Goal: Task Accomplishment & Management: Manage account settings

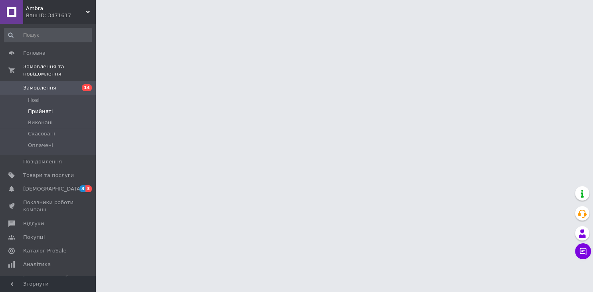
click at [55, 106] on li "Прийняті" at bounding box center [48, 111] width 96 height 11
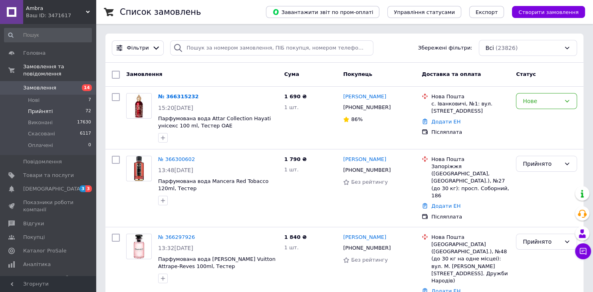
click at [66, 106] on li "Прийняті 72" at bounding box center [48, 111] width 96 height 11
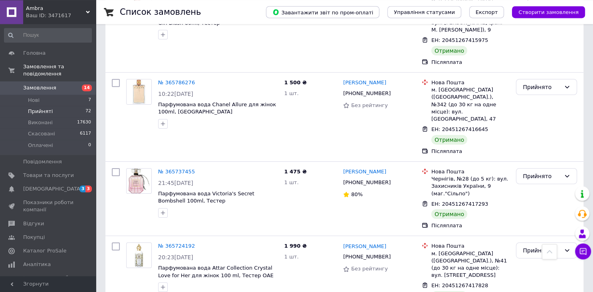
scroll to position [2490, 0]
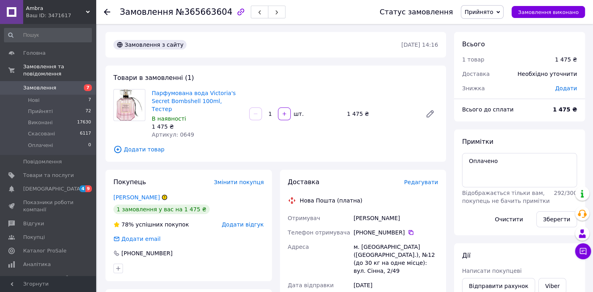
drag, startPoint x: 437, startPoint y: 42, endPoint x: 381, endPoint y: 44, distance: 55.9
click at [381, 44] on div "Замовлення з сайту [DATE] 14:16" at bounding box center [276, 45] width 326 height 10
click at [381, 44] on div "Замовлення з сайту" at bounding box center [256, 44] width 289 height 13
drag, startPoint x: 390, startPoint y: 44, endPoint x: 449, endPoint y: 47, distance: 59.2
click at [449, 47] on div "Замовлення з сайту [DATE] 14:16 Товари в замовленні (1) Парфумована вода Victor…" at bounding box center [275, 288] width 348 height 513
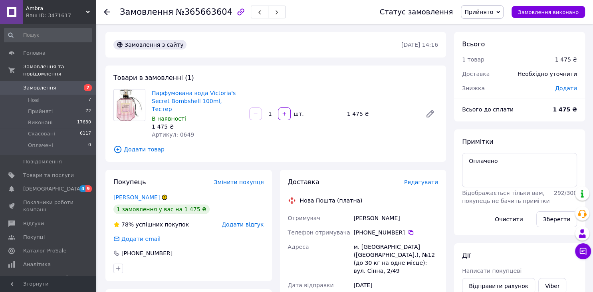
click at [449, 47] on div "Замовлення з сайту [DATE] 14:16 Товари в замовленні (1) Парфумована вода Victor…" at bounding box center [275, 288] width 348 height 513
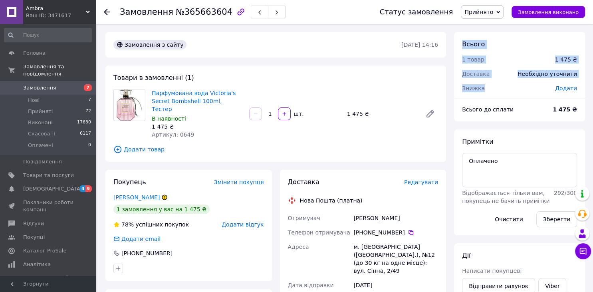
drag, startPoint x: 461, startPoint y: 41, endPoint x: 538, endPoint y: 79, distance: 86.0
click at [538, 79] on div "Всього 1 товар 1 475 ₴ Доставка Необхідно уточнити Знижка Додати" at bounding box center [519, 62] width 131 height 60
click at [496, 78] on div "Доставка" at bounding box center [484, 74] width 55 height 18
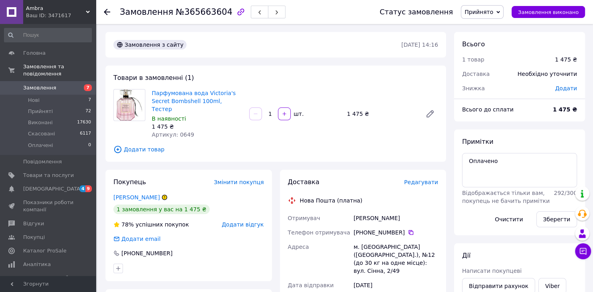
click at [498, 70] on div "Доставка" at bounding box center [484, 74] width 55 height 18
click at [548, 76] on div "Необхідно уточнити" at bounding box center [546, 74] width 69 height 18
click at [562, 75] on div "Необхідно уточнити" at bounding box center [546, 74] width 69 height 18
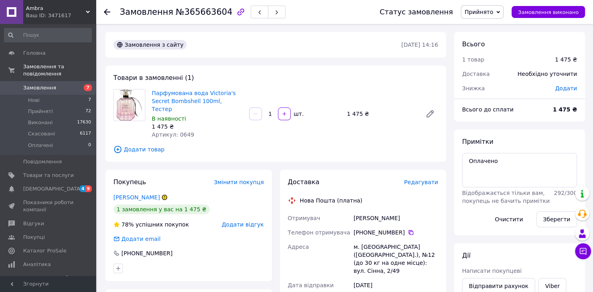
click at [528, 67] on div "Необхідно уточнити" at bounding box center [546, 74] width 69 height 18
click at [535, 73] on div "Необхідно уточнити" at bounding box center [546, 74] width 69 height 18
click at [576, 76] on div "Необхідно уточнити" at bounding box center [546, 74] width 69 height 18
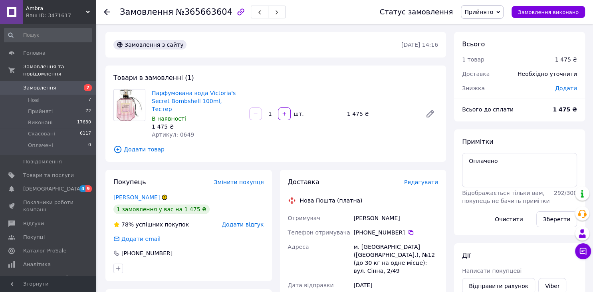
click at [576, 76] on div "Необхідно уточнити" at bounding box center [546, 74] width 69 height 18
click at [446, 56] on div "Замовлення з сайту [DATE] 14:16 Товари в замовленні (1) Парфумована вода Victor…" at bounding box center [275, 288] width 348 height 513
drag, startPoint x: 459, startPoint y: 56, endPoint x: 547, endPoint y: 81, distance: 91.6
click at [547, 81] on div "Всього 1 товар 1 475 ₴ Доставка Необхідно уточнити Знижка Додати" at bounding box center [519, 62] width 131 height 60
click at [521, 85] on div "Знижка" at bounding box center [503, 88] width 93 height 18
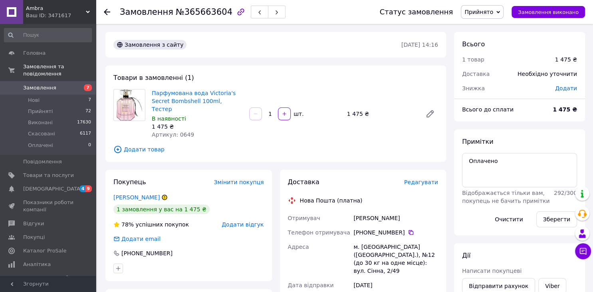
click at [498, 77] on div "Доставка" at bounding box center [484, 74] width 55 height 18
drag, startPoint x: 464, startPoint y: 56, endPoint x: 506, endPoint y: 70, distance: 43.7
click at [506, 70] on div "Всього 1 товар 1 475 ₴ Доставка Необхідно уточнити Знижка Додати" at bounding box center [519, 62] width 131 height 60
click at [497, 67] on div "Доставка" at bounding box center [484, 74] width 55 height 18
click at [468, 45] on span "Всього" at bounding box center [473, 44] width 23 height 8
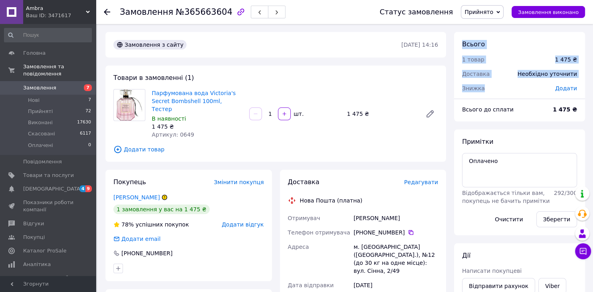
drag, startPoint x: 467, startPoint y: 45, endPoint x: 524, endPoint y: 81, distance: 67.8
click at [524, 81] on div "Всього 1 товар 1 475 ₴ Доставка Необхідно уточнити Знижка Додати" at bounding box center [519, 62] width 131 height 60
click at [518, 80] on div "Знижка" at bounding box center [503, 88] width 93 height 18
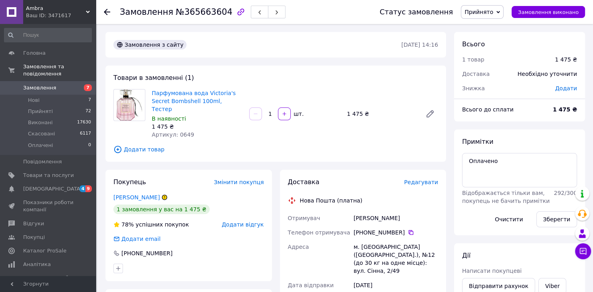
click at [495, 79] on div "Знижка" at bounding box center [503, 88] width 93 height 18
drag, startPoint x: 480, startPoint y: 91, endPoint x: 452, endPoint y: 72, distance: 33.7
click at [452, 72] on div "Всього 1 товар 1 475 ₴ Доставка Необхідно уточнити Знижка Додати Всього до спла…" at bounding box center [519, 288] width 139 height 513
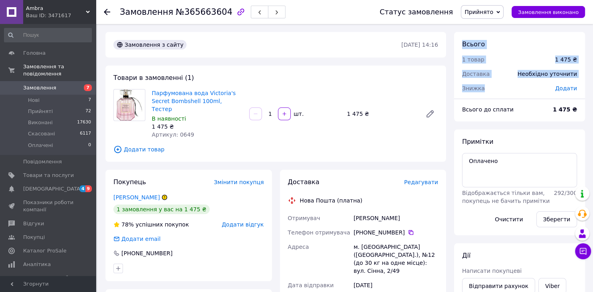
drag, startPoint x: 454, startPoint y: 41, endPoint x: 491, endPoint y: 81, distance: 54.8
click at [491, 81] on div "Всього 1 товар 1 475 ₴ Доставка Необхідно уточнити Знижка Додати" at bounding box center [519, 62] width 131 height 60
click at [470, 82] on div "Знижка" at bounding box center [503, 88] width 93 height 18
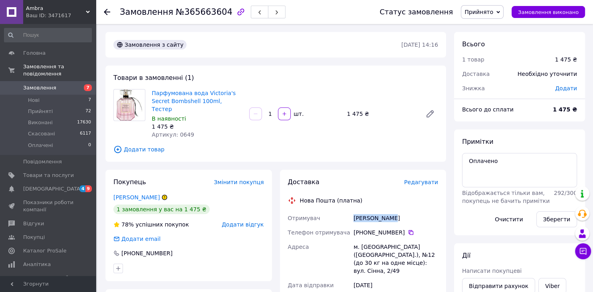
drag, startPoint x: 352, startPoint y: 207, endPoint x: 394, endPoint y: 208, distance: 41.5
click at [394, 211] on div "[PERSON_NAME]" at bounding box center [396, 218] width 88 height 14
click at [55, 106] on li "Прийняті 72" at bounding box center [48, 111] width 96 height 11
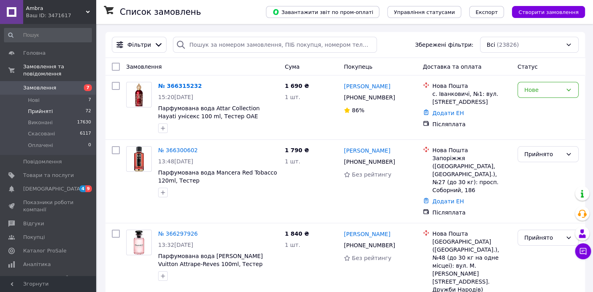
click at [61, 107] on li "Прийняті 72" at bounding box center [48, 111] width 96 height 11
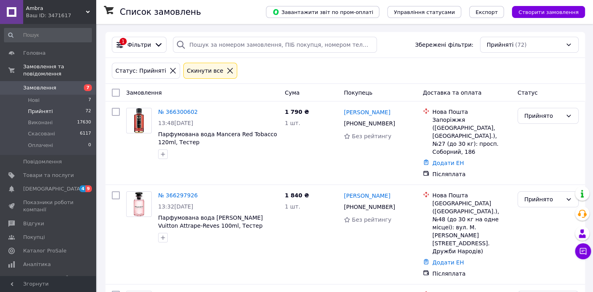
click at [69, 15] on div "Ваш ID: 3471617" at bounding box center [61, 15] width 70 height 7
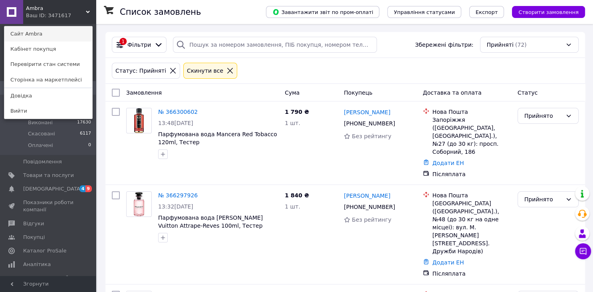
click at [62, 34] on link "Сайт Ambra" at bounding box center [48, 33] width 88 height 15
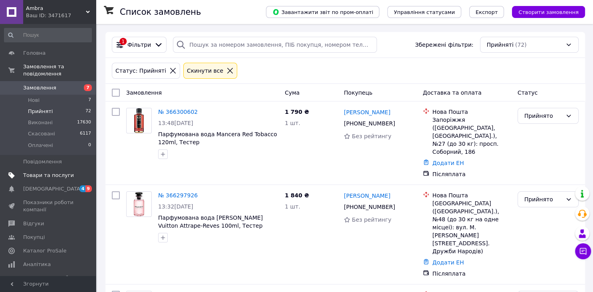
click at [47, 172] on span "Товари та послуги" at bounding box center [48, 175] width 51 height 7
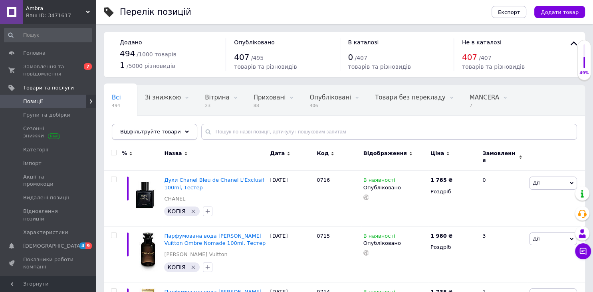
click at [176, 133] on div "Відфільтруйте товари" at bounding box center [154, 132] width 85 height 16
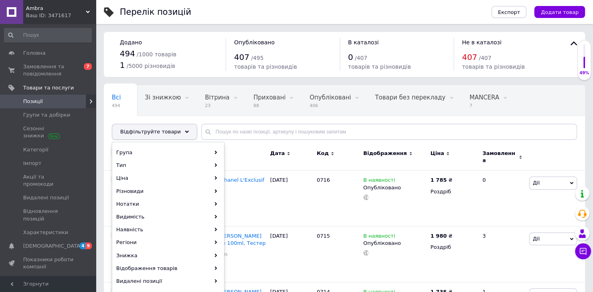
click at [176, 133] on div "Відфільтруйте товари" at bounding box center [154, 132] width 85 height 16
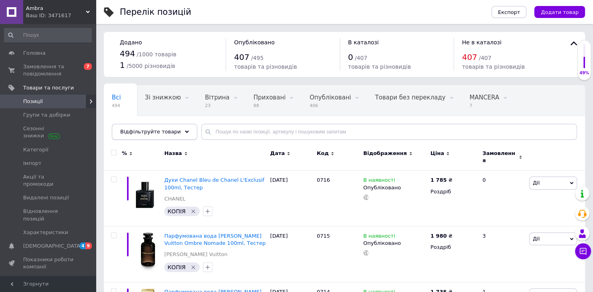
click at [176, 133] on div "Відфільтруйте товари" at bounding box center [154, 132] width 85 height 16
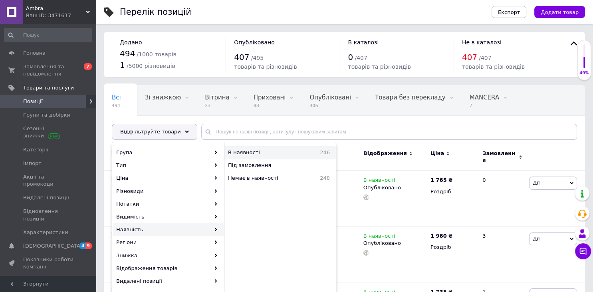
click at [255, 158] on div "В наявності 246" at bounding box center [279, 152] width 111 height 13
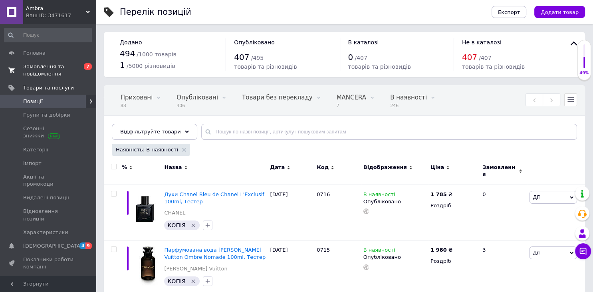
click at [71, 69] on span "Замовлення та повідомлення" at bounding box center [48, 70] width 51 height 14
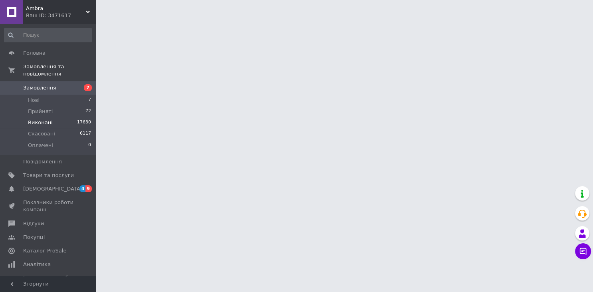
click at [74, 117] on li "Виконані 17630" at bounding box center [48, 122] width 96 height 11
click at [75, 106] on li "Прийняті 72" at bounding box center [48, 111] width 96 height 11
click at [57, 106] on li "Прийняті 72" at bounding box center [48, 111] width 96 height 11
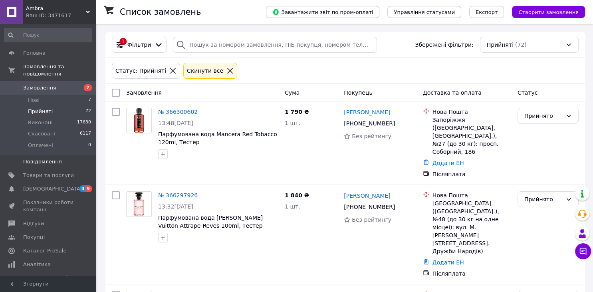
click at [75, 160] on link "Повідомлення 0" at bounding box center [48, 162] width 96 height 14
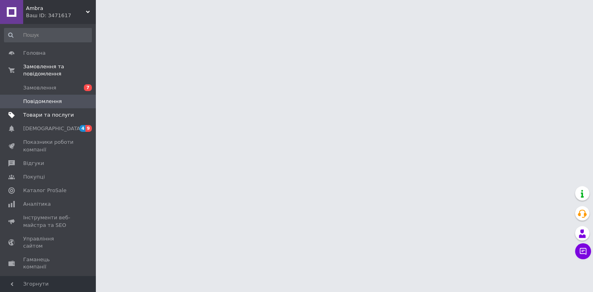
click at [73, 114] on link "Товари та послуги" at bounding box center [48, 115] width 96 height 14
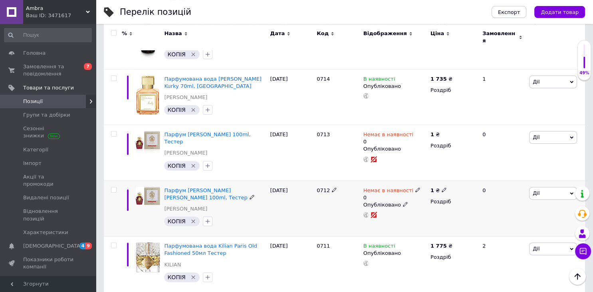
scroll to position [211, 0]
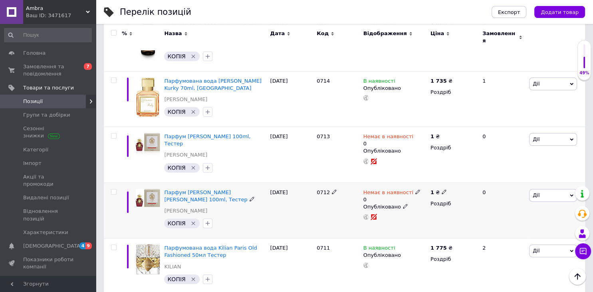
click at [415, 189] on icon at bounding box center [417, 191] width 5 height 5
click at [444, 196] on li "В наявності" at bounding box center [459, 201] width 76 height 11
click at [342, 197] on div "0712" at bounding box center [337, 210] width 47 height 56
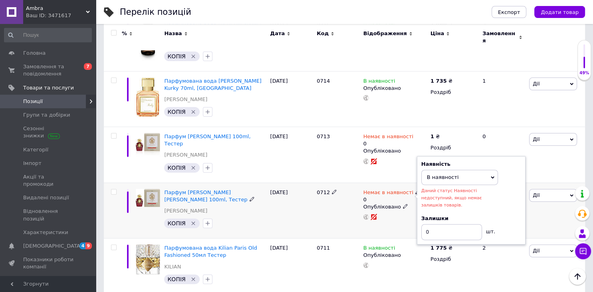
click at [337, 214] on div "0712" at bounding box center [337, 210] width 47 height 56
click at [344, 213] on div "0712" at bounding box center [337, 210] width 47 height 56
click at [536, 206] on div "[PERSON_NAME] Підняти на початок групи Копіювати Знижка Подарунок Супутні Прихо…" at bounding box center [556, 210] width 58 height 56
click at [341, 207] on div "0712" at bounding box center [337, 210] width 47 height 56
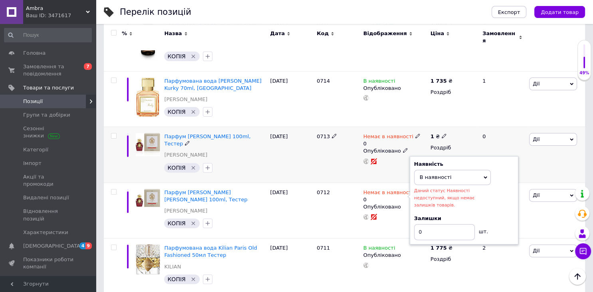
click at [415, 133] on icon at bounding box center [417, 135] width 5 height 5
click at [445, 140] on li "В наявності" at bounding box center [459, 145] width 76 height 11
click at [311, 156] on div "[DATE]" at bounding box center [291, 155] width 47 height 56
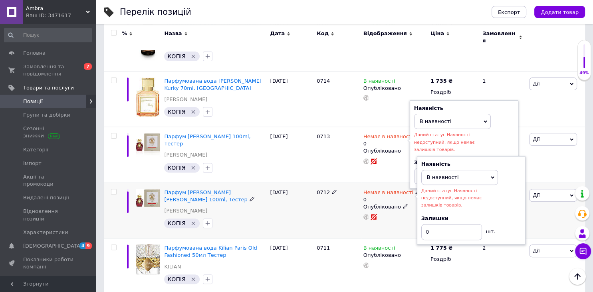
click at [541, 213] on div "[PERSON_NAME] Підняти на початок групи Копіювати Знижка Подарунок Супутні Прихо…" at bounding box center [556, 210] width 58 height 56
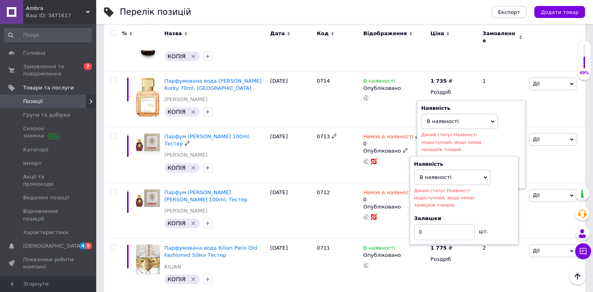
click at [415, 133] on icon at bounding box center [417, 135] width 5 height 5
click at [449, 122] on span "В наявності" at bounding box center [459, 121] width 77 height 15
click at [455, 135] on li "Немає в наявності" at bounding box center [459, 137] width 76 height 11
click at [316, 150] on div "0713" at bounding box center [337, 155] width 47 height 56
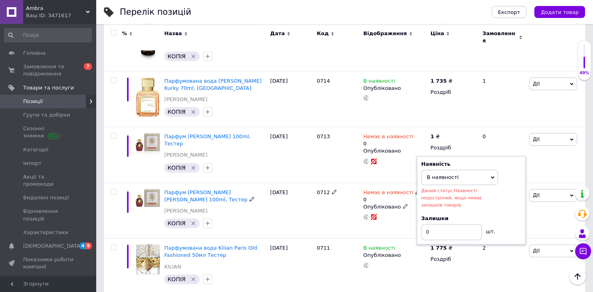
click at [438, 170] on span "В наявності" at bounding box center [459, 177] width 77 height 15
click at [467, 188] on li "Немає в наявності" at bounding box center [459, 193] width 76 height 11
click at [441, 133] on icon at bounding box center [443, 135] width 5 height 5
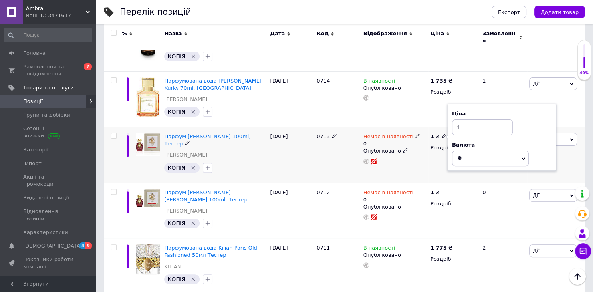
click at [470, 122] on input "1" at bounding box center [482, 127] width 61 height 16
type input "1985"
click at [417, 164] on div "Немає в наявності 0 Опубліковано" at bounding box center [394, 155] width 67 height 56
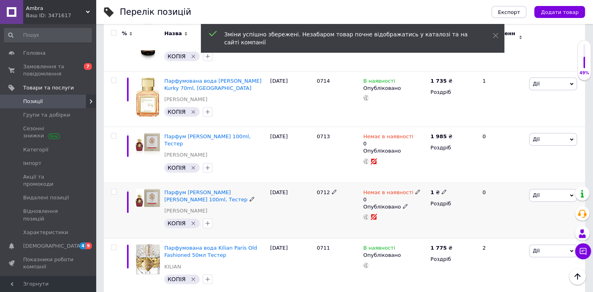
click at [441, 188] on span at bounding box center [443, 191] width 5 height 6
click at [475, 180] on input "1" at bounding box center [482, 183] width 61 height 16
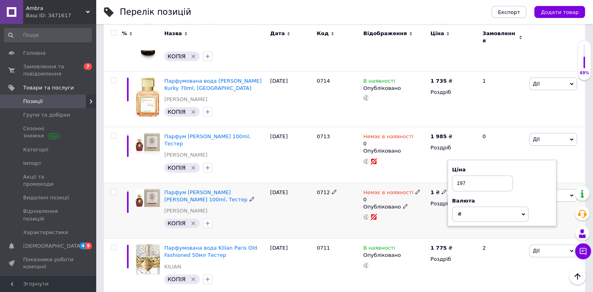
type input "1975"
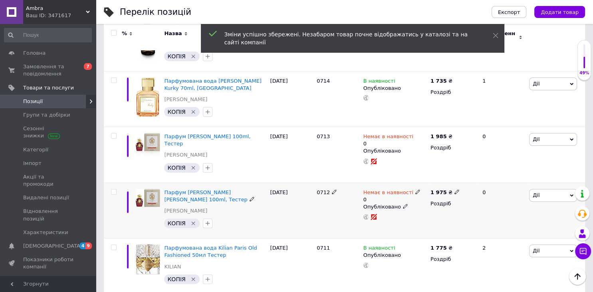
click at [415, 189] on icon at bounding box center [417, 191] width 5 height 5
click at [443, 196] on li "В наявності" at bounding box center [459, 201] width 76 height 11
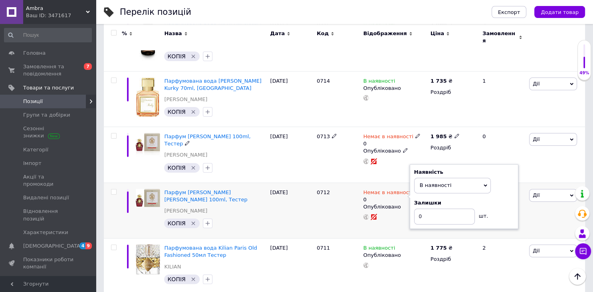
click at [415, 133] on icon at bounding box center [417, 135] width 5 height 5
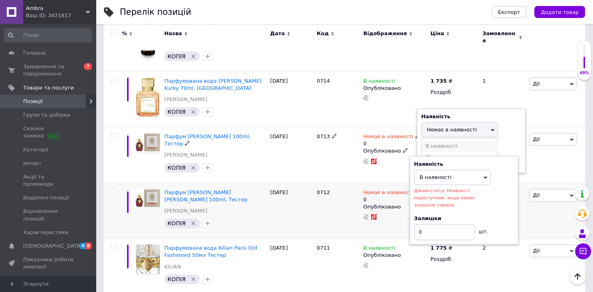
click at [450, 141] on li "В наявності" at bounding box center [459, 145] width 76 height 11
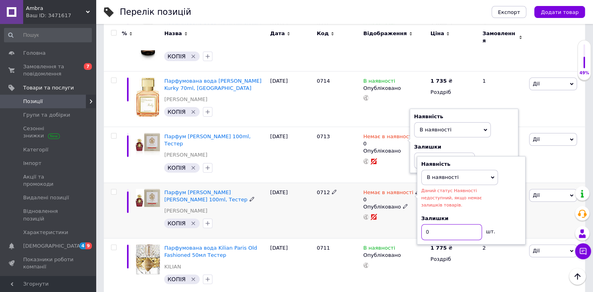
click at [443, 224] on input "0" at bounding box center [451, 232] width 61 height 16
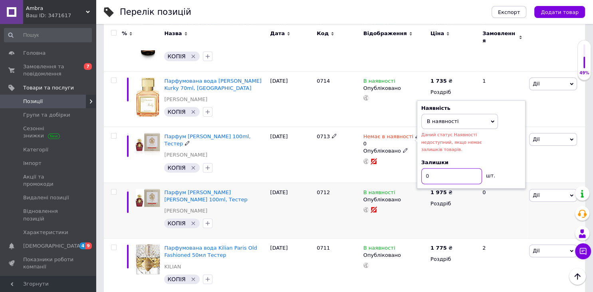
click at [445, 168] on input "0" at bounding box center [451, 176] width 61 height 16
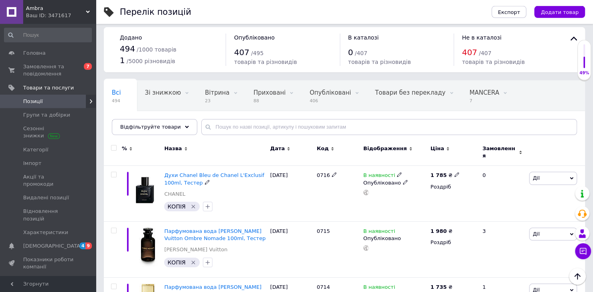
scroll to position [0, 0]
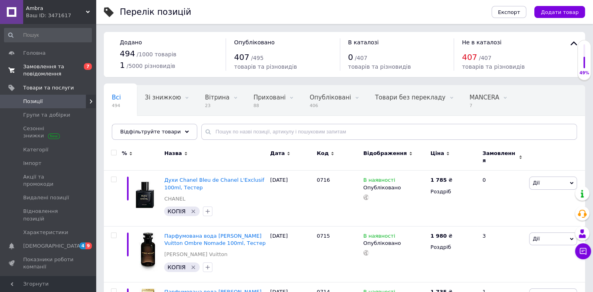
click at [34, 73] on span "Замовлення та повідомлення" at bounding box center [48, 70] width 51 height 14
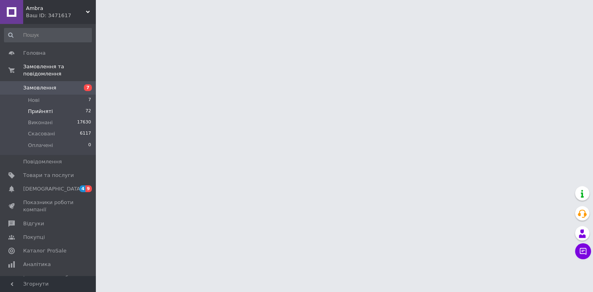
click at [76, 106] on li "Прийняті 72" at bounding box center [48, 111] width 96 height 11
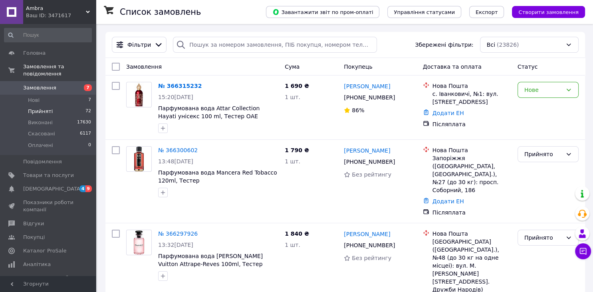
click at [65, 106] on li "Прийняті 72" at bounding box center [48, 111] width 96 height 11
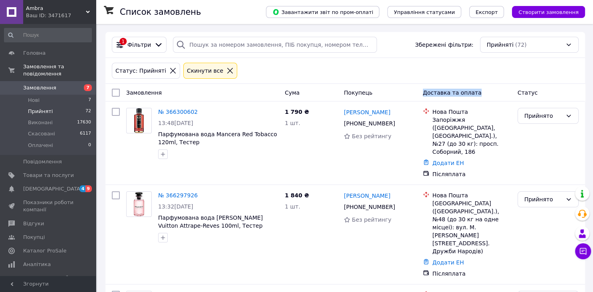
drag, startPoint x: 473, startPoint y: 90, endPoint x: 406, endPoint y: 91, distance: 67.5
click at [406, 91] on div "Замовлення Cума Покупець Доставка та оплата Статус" at bounding box center [345, 92] width 473 height 14
click at [406, 91] on div "Покупець" at bounding box center [379, 92] width 79 height 14
drag, startPoint x: 371, startPoint y: 91, endPoint x: 334, endPoint y: 95, distance: 36.9
click at [334, 95] on div "Замовлення Cума Покупець Доставка та оплата Статус" at bounding box center [345, 92] width 473 height 14
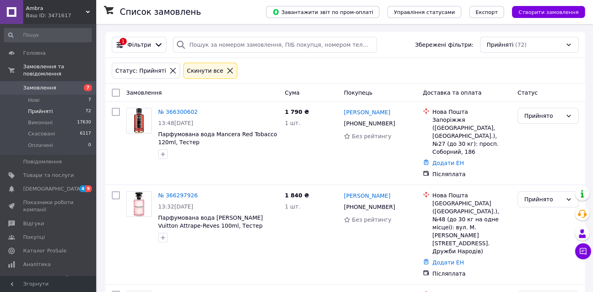
drag, startPoint x: 323, startPoint y: 90, endPoint x: 315, endPoint y: 90, distance: 8.0
click at [322, 90] on div "Cума" at bounding box center [310, 92] width 59 height 14
drag, startPoint x: 292, startPoint y: 91, endPoint x: 268, endPoint y: 96, distance: 24.2
click at [268, 96] on div "Замовлення Cума Покупець Доставка та оплата Статус" at bounding box center [345, 92] width 473 height 14
drag, startPoint x: 271, startPoint y: 95, endPoint x: 323, endPoint y: 91, distance: 52.0
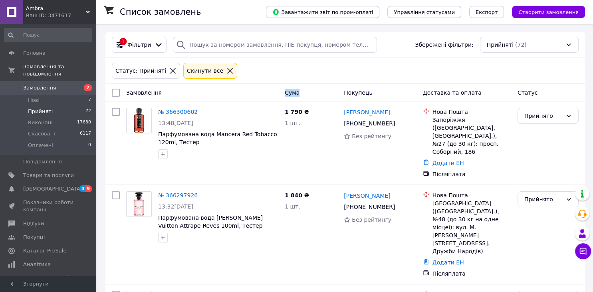
click at [323, 91] on div "Замовлення Cума Покупець Доставка та оплата Статус" at bounding box center [345, 92] width 473 height 14
click at [338, 89] on div "Cума" at bounding box center [310, 92] width 59 height 14
click at [353, 89] on div "Покупець" at bounding box center [379, 92] width 79 height 14
drag, startPoint x: 345, startPoint y: 90, endPoint x: 389, endPoint y: 91, distance: 44.3
click at [389, 91] on div "Покупець" at bounding box center [379, 92] width 79 height 14
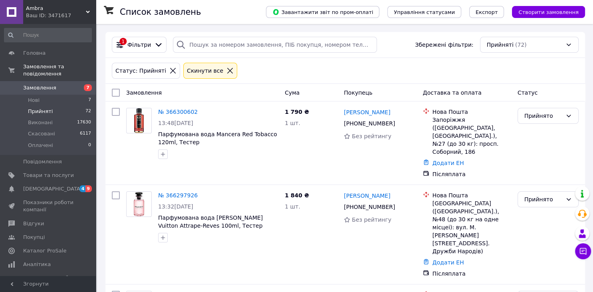
click at [389, 91] on div "Покупець" at bounding box center [379, 92] width 79 height 14
drag, startPoint x: 424, startPoint y: 93, endPoint x: 488, endPoint y: 95, distance: 63.9
click at [488, 95] on div "Доставка та оплата" at bounding box center [466, 92] width 95 height 14
drag, startPoint x: 509, startPoint y: 94, endPoint x: 541, endPoint y: 93, distance: 31.9
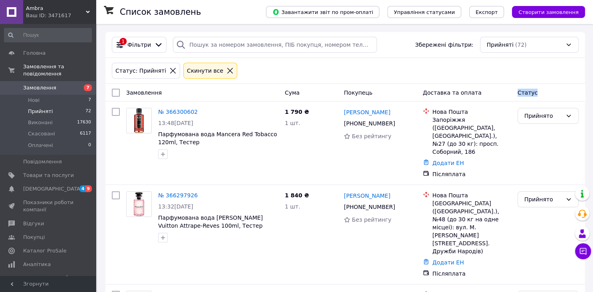
click at [541, 93] on div "Замовлення Cума Покупець Доставка та оплата Статус" at bounding box center [345, 92] width 473 height 14
click at [542, 92] on div "Статус" at bounding box center [547, 92] width 67 height 14
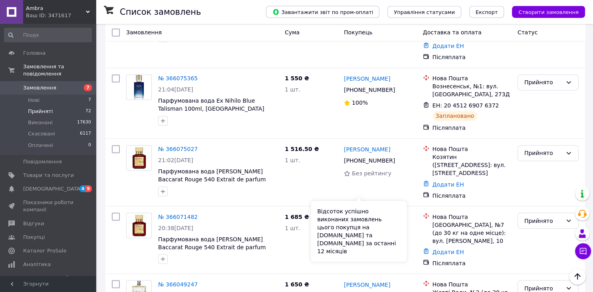
scroll to position [1349, 0]
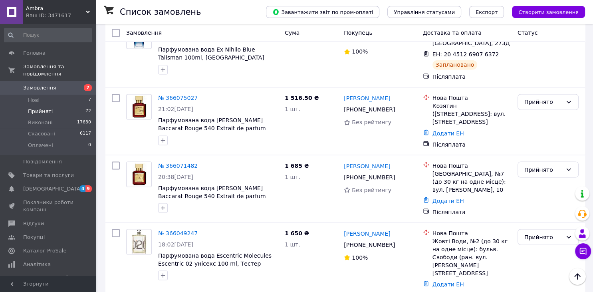
click at [65, 8] on span "Ambra" at bounding box center [56, 8] width 60 height 7
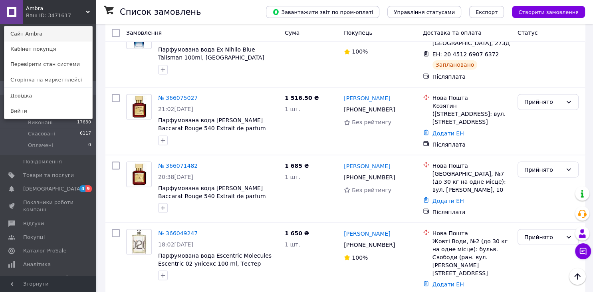
click at [71, 38] on link "Сайт Ambra" at bounding box center [48, 33] width 88 height 15
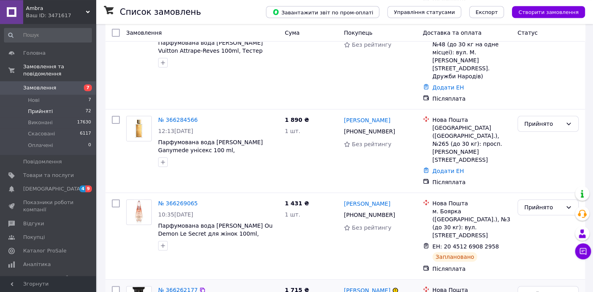
scroll to position [211, 0]
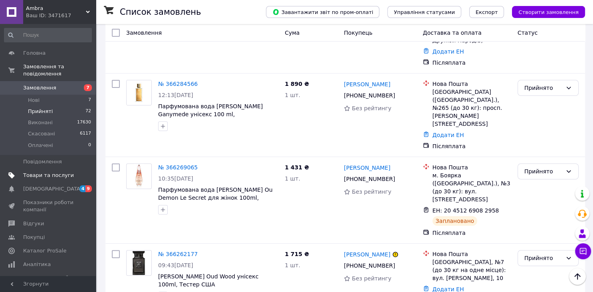
click at [51, 172] on link "Товари та послуги" at bounding box center [48, 175] width 96 height 14
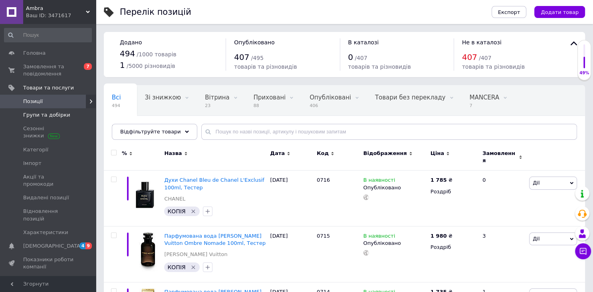
click at [57, 113] on span "Групи та добірки" at bounding box center [46, 114] width 47 height 7
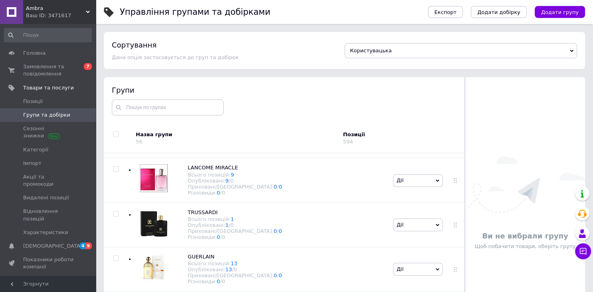
scroll to position [1601, 0]
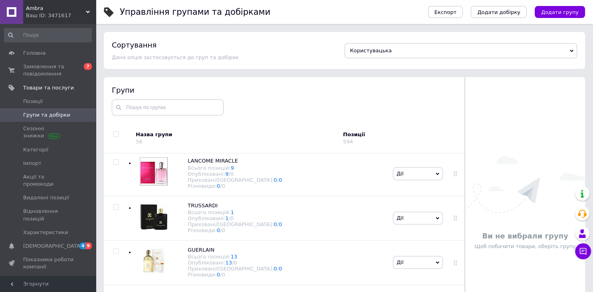
click at [169, 101] on div at bounding box center [154, 85] width 36 height 32
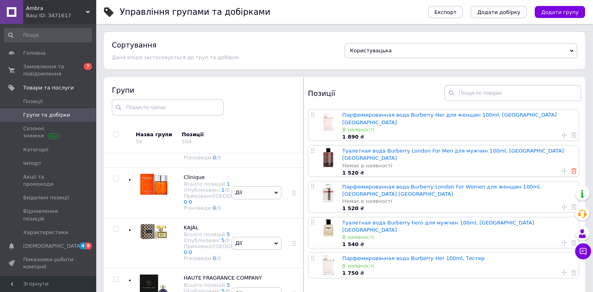
click at [574, 168] on icon at bounding box center [574, 171] width 6 height 6
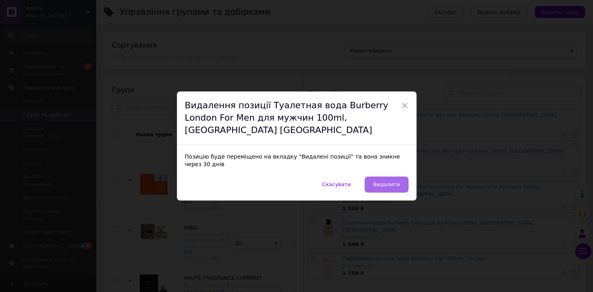
click at [394, 181] on span "Видалити" at bounding box center [386, 184] width 27 height 6
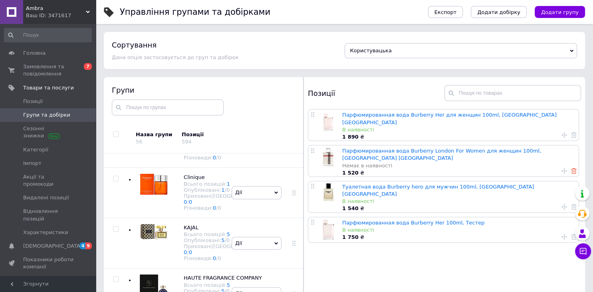
click at [574, 168] on use at bounding box center [574, 171] width 6 height 6
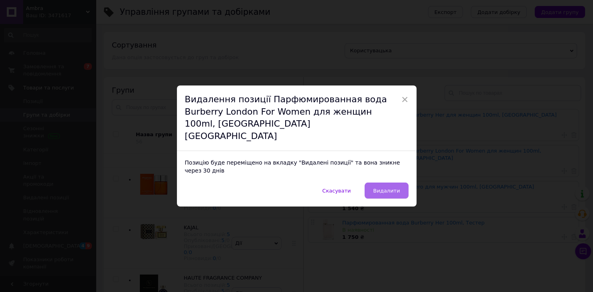
click at [391, 188] on span "Видалити" at bounding box center [386, 191] width 27 height 6
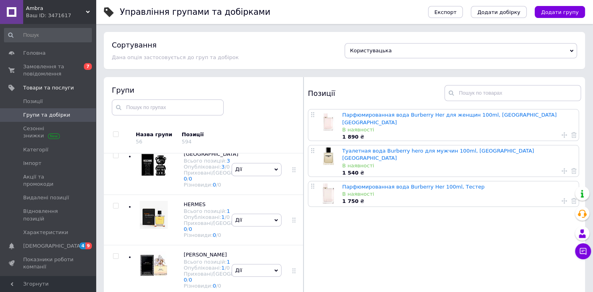
scroll to position [1984, 0]
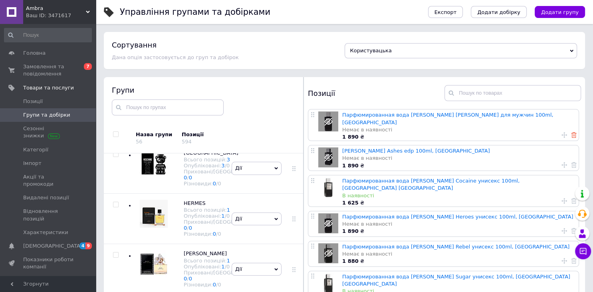
click at [574, 132] on icon at bounding box center [574, 135] width 6 height 6
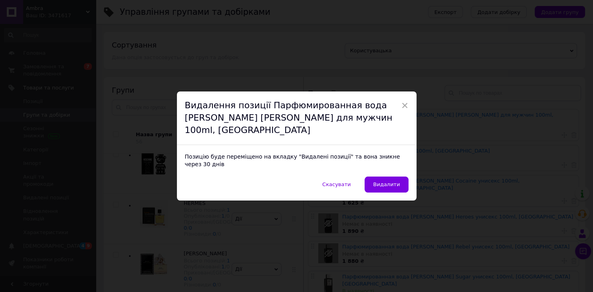
click at [409, 176] on div "Скасувати   Видалити" at bounding box center [296, 188] width 239 height 24
click at [400, 176] on button "Видалити" at bounding box center [386, 184] width 44 height 16
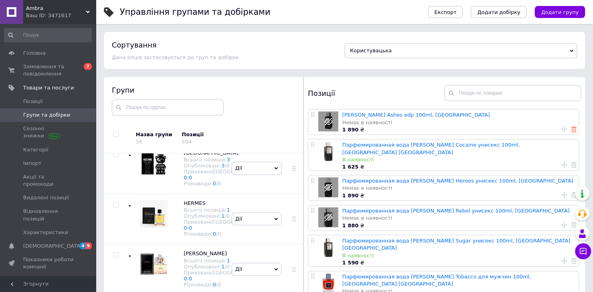
click at [576, 129] on use at bounding box center [574, 130] width 6 height 6
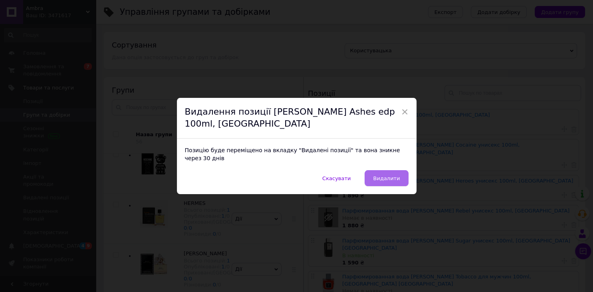
click at [396, 175] on span "Видалити" at bounding box center [386, 178] width 27 height 6
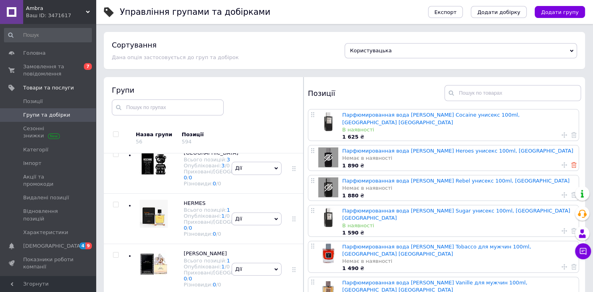
click at [573, 162] on icon at bounding box center [574, 165] width 6 height 6
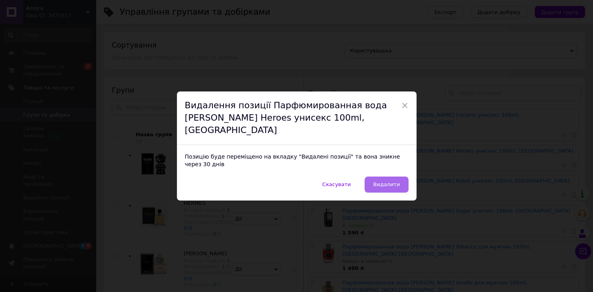
click at [396, 181] on span "Видалити" at bounding box center [386, 184] width 27 height 6
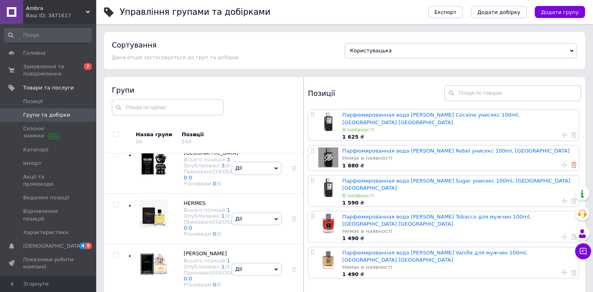
click at [574, 162] on icon at bounding box center [574, 165] width 6 height 6
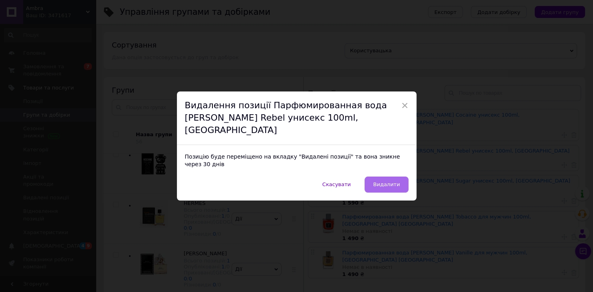
click at [389, 181] on span "Видалити" at bounding box center [386, 184] width 27 height 6
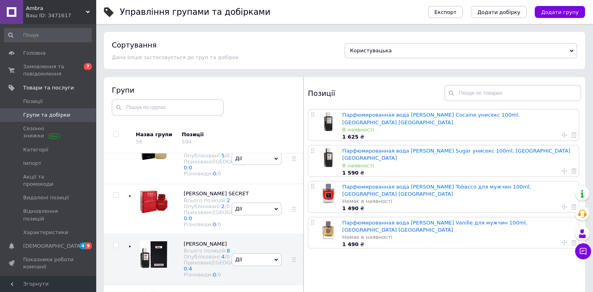
scroll to position [1436, 0]
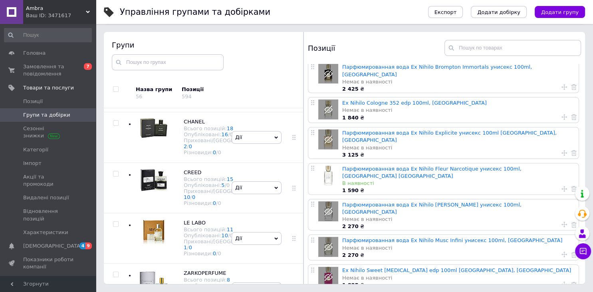
scroll to position [382, 0]
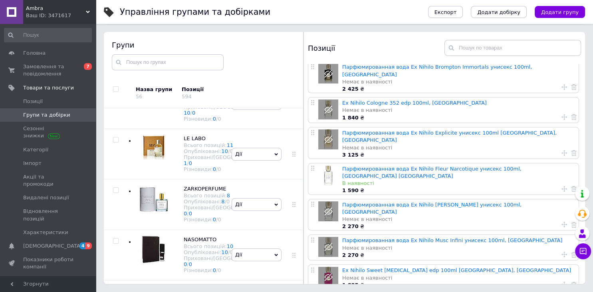
click at [160, 64] on div at bounding box center [154, 49] width 28 height 30
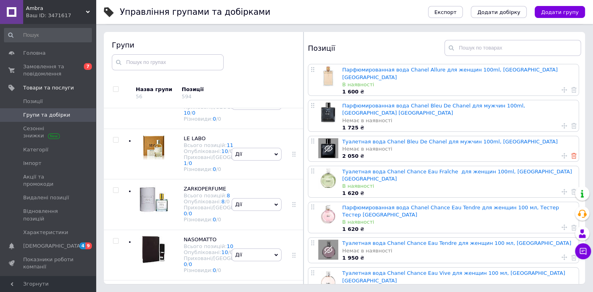
click at [573, 153] on use at bounding box center [574, 156] width 6 height 6
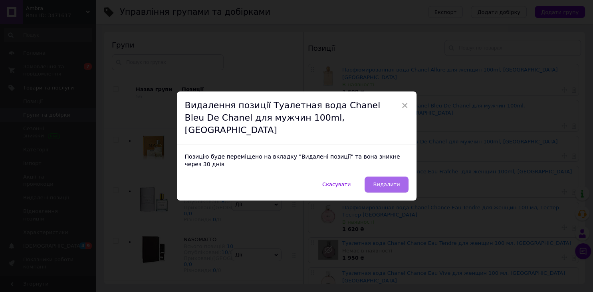
click at [394, 181] on span "Видалити" at bounding box center [386, 184] width 27 height 6
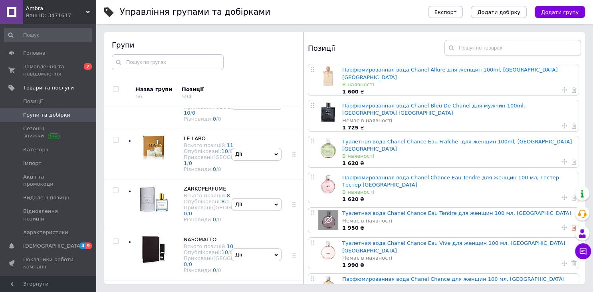
click at [573, 225] on use at bounding box center [574, 228] width 6 height 6
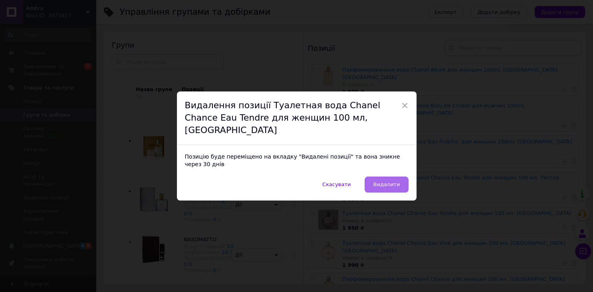
click at [386, 181] on span "Видалити" at bounding box center [386, 184] width 27 height 6
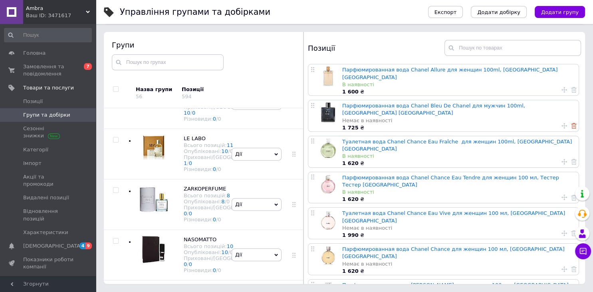
click at [574, 123] on icon at bounding box center [574, 126] width 6 height 6
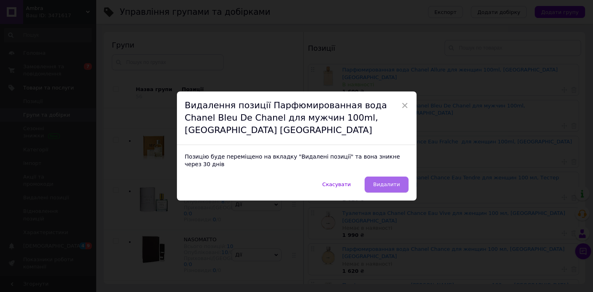
click at [400, 176] on button "Видалити" at bounding box center [386, 184] width 44 height 16
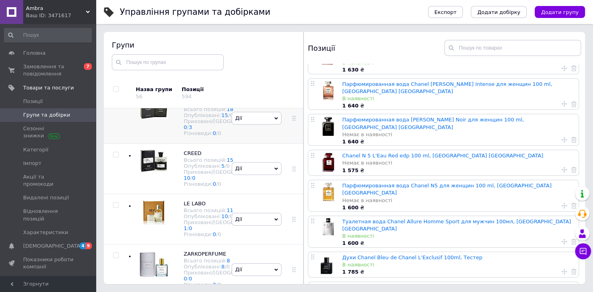
scroll to position [298, 0]
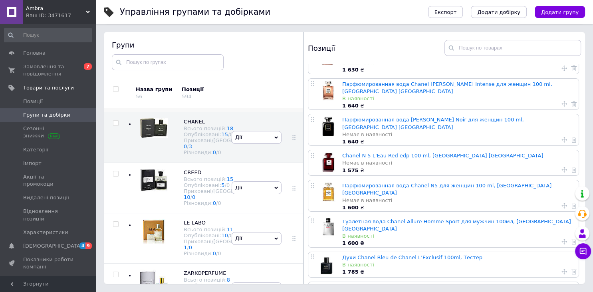
click at [167, 98] on div at bounding box center [154, 83] width 28 height 30
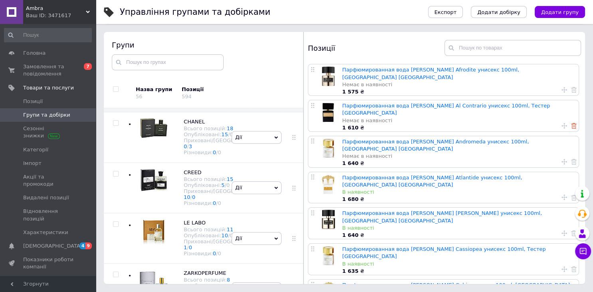
click at [574, 123] on icon at bounding box center [574, 126] width 6 height 6
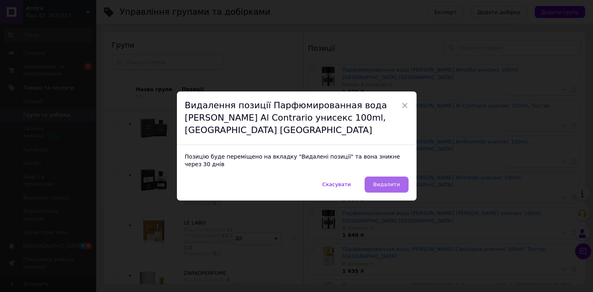
click at [398, 181] on span "Видалити" at bounding box center [386, 184] width 27 height 6
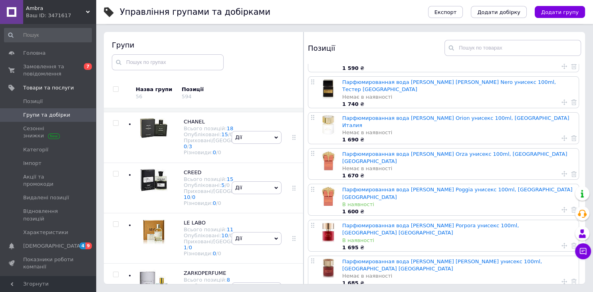
scroll to position [374, 0]
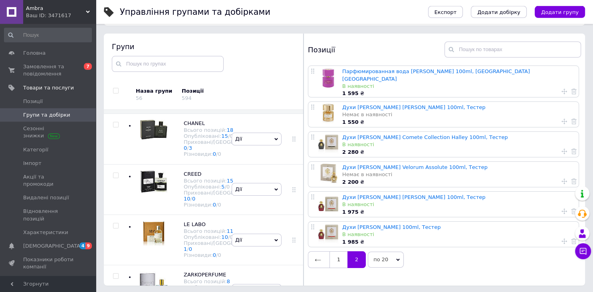
scroll to position [45, 0]
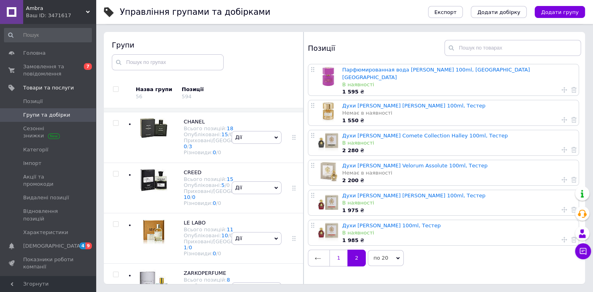
click at [334, 249] on link "1" at bounding box center [338, 257] width 18 height 17
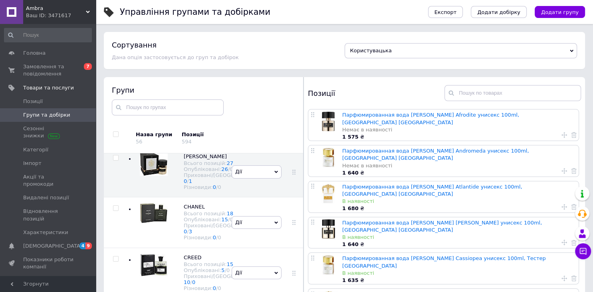
scroll to position [255, 0]
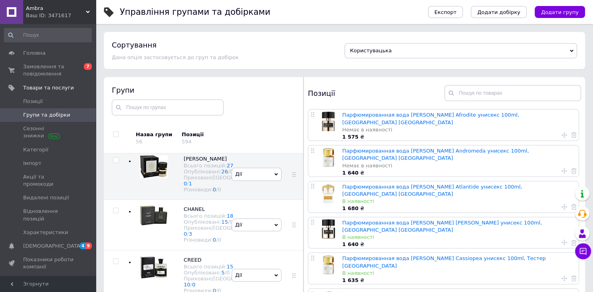
click at [157, 142] on div at bounding box center [152, 124] width 32 height 38
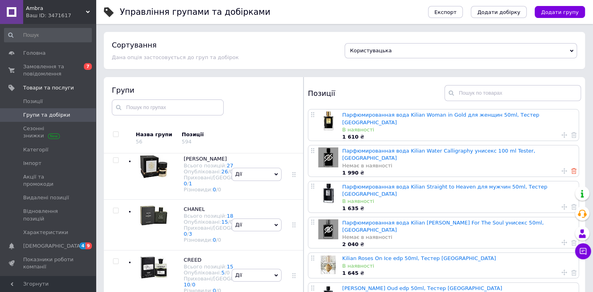
click at [576, 168] on use at bounding box center [574, 171] width 6 height 6
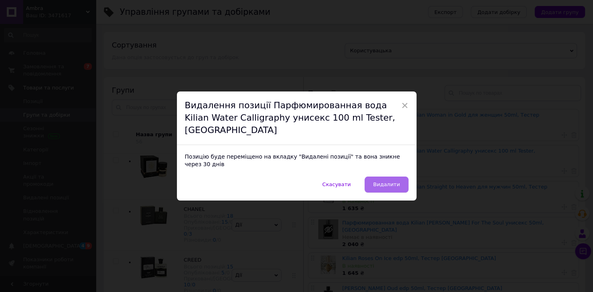
click at [400, 176] on button "Видалити" at bounding box center [386, 184] width 44 height 16
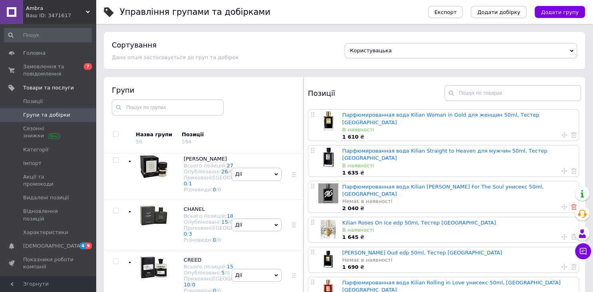
click at [572, 204] on icon at bounding box center [574, 207] width 6 height 6
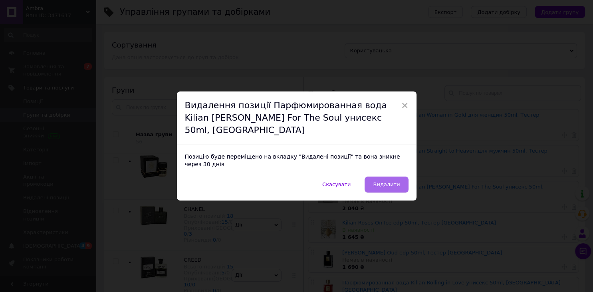
click at [382, 181] on span "Видалити" at bounding box center [386, 184] width 27 height 6
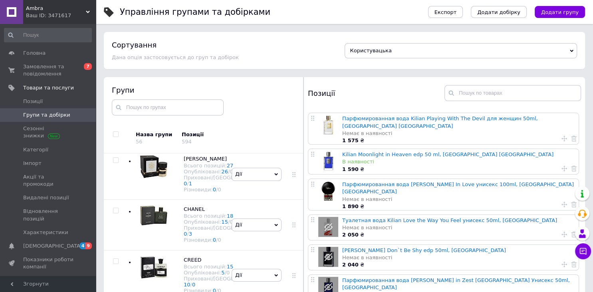
scroll to position [211, 0]
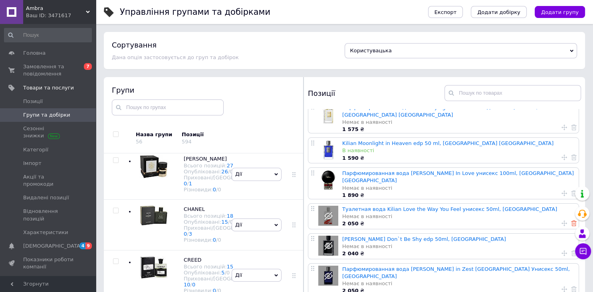
click at [572, 220] on icon at bounding box center [574, 223] width 6 height 6
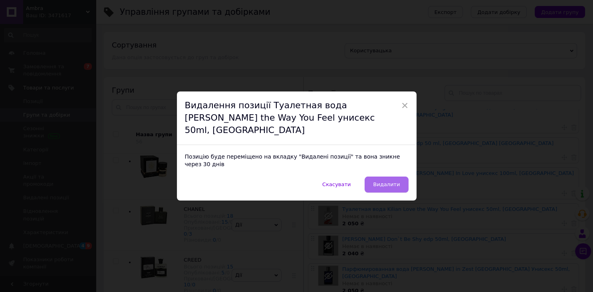
click at [390, 181] on span "Видалити" at bounding box center [386, 184] width 27 height 6
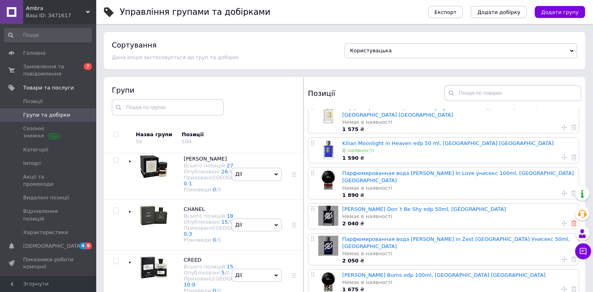
click at [574, 220] on icon at bounding box center [574, 223] width 6 height 6
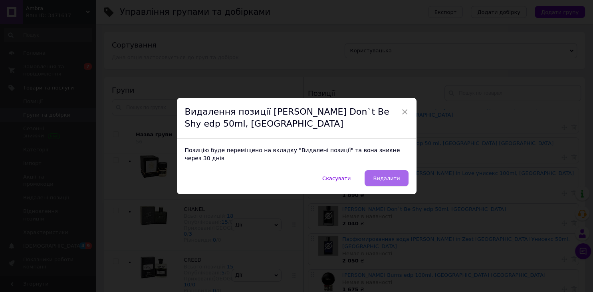
click at [389, 181] on button "Видалити" at bounding box center [386, 178] width 44 height 16
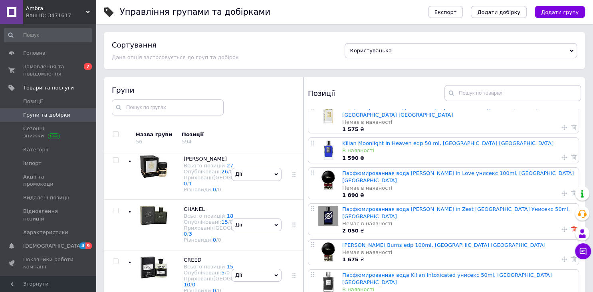
click at [572, 226] on icon at bounding box center [574, 229] width 6 height 6
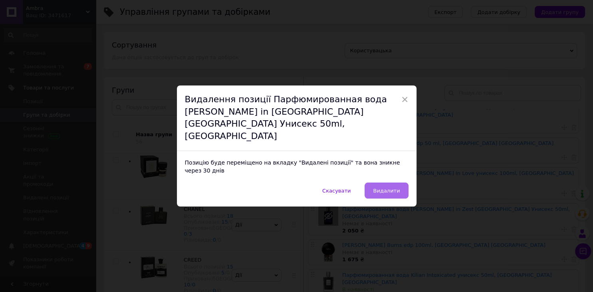
click at [387, 188] on span "Видалити" at bounding box center [386, 191] width 27 height 6
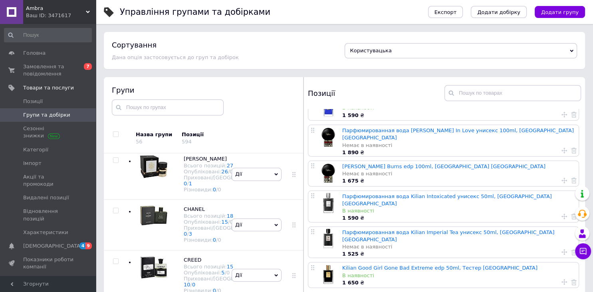
scroll to position [254, 0]
click at [571, 249] on icon at bounding box center [574, 252] width 6 height 6
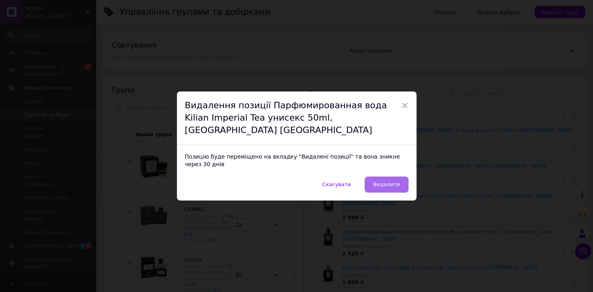
click at [395, 181] on span "Видалити" at bounding box center [386, 184] width 27 height 6
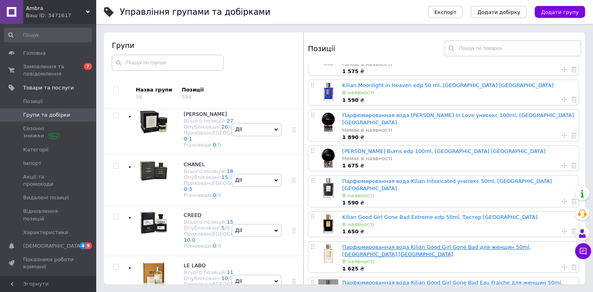
scroll to position [45, 0]
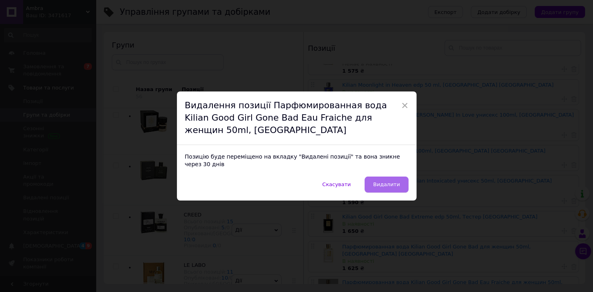
click at [376, 184] on button "Видалити" at bounding box center [386, 184] width 44 height 16
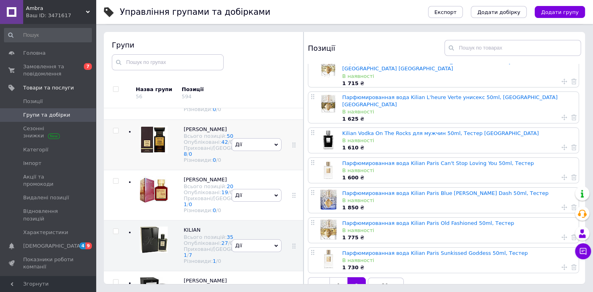
scroll to position [87, 0]
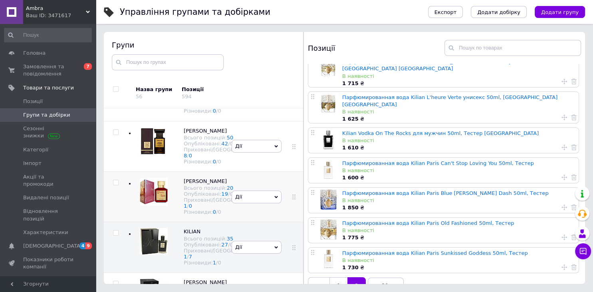
click at [164, 206] on img at bounding box center [154, 192] width 28 height 28
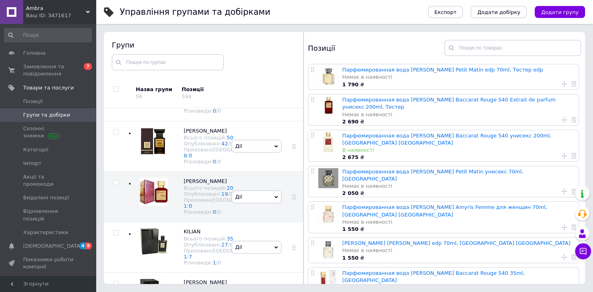
scroll to position [211, 0]
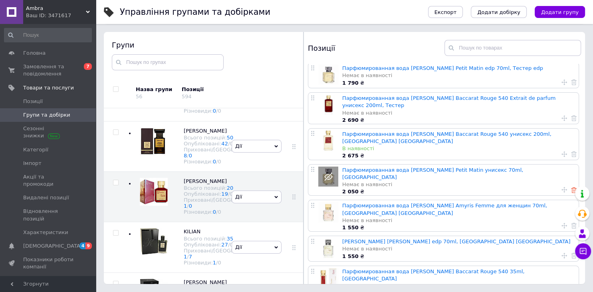
click at [574, 187] on icon at bounding box center [574, 190] width 6 height 6
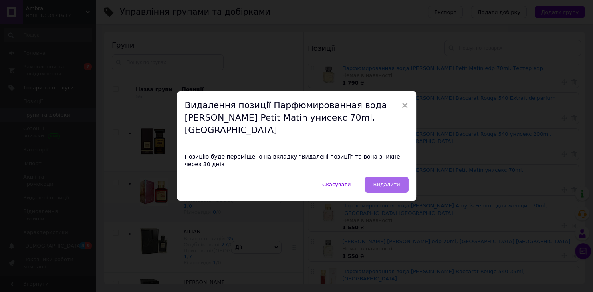
click at [395, 181] on span "Видалити" at bounding box center [386, 184] width 27 height 6
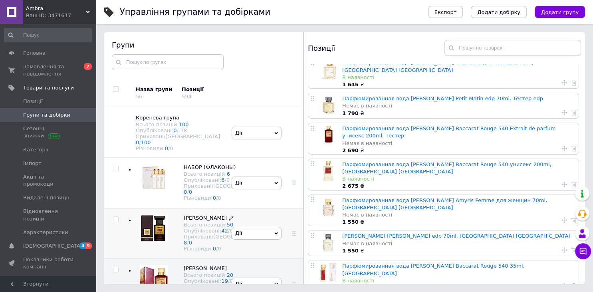
scroll to position [0, 0]
click at [156, 190] on div at bounding box center [154, 179] width 28 height 30
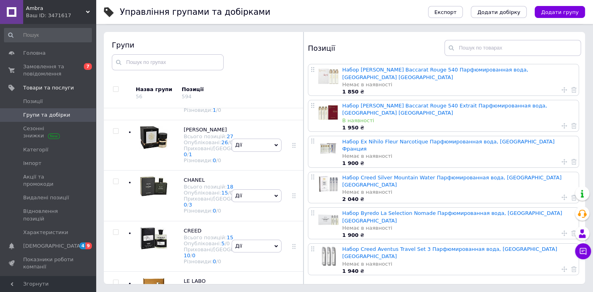
scroll to position [253, 0]
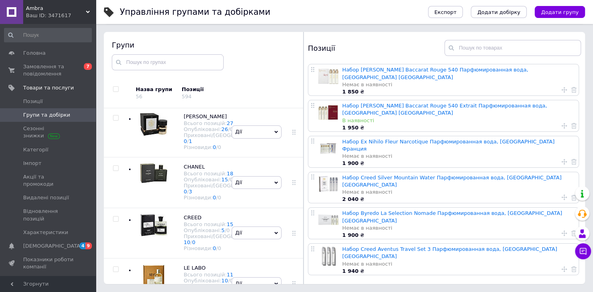
click at [156, 100] on div at bounding box center [152, 81] width 32 height 38
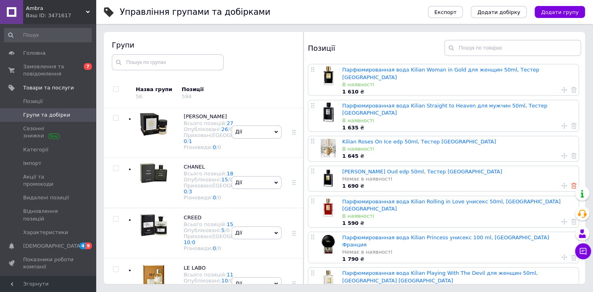
click at [574, 183] on icon at bounding box center [574, 186] width 6 height 6
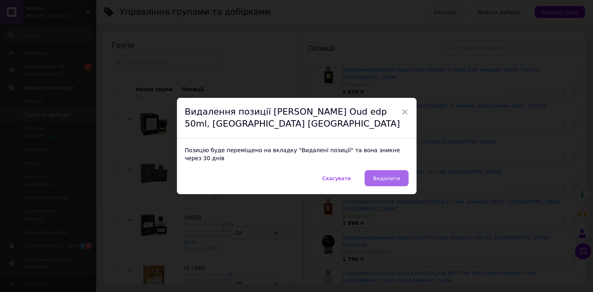
click at [392, 170] on button "Видалити" at bounding box center [386, 178] width 44 height 16
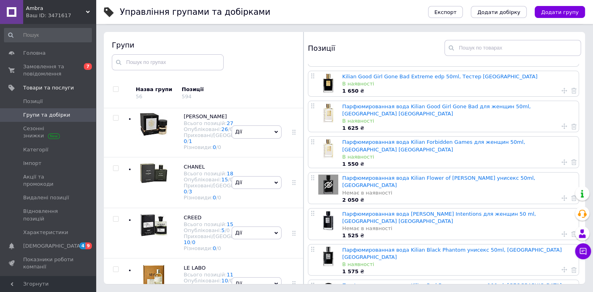
scroll to position [337, 0]
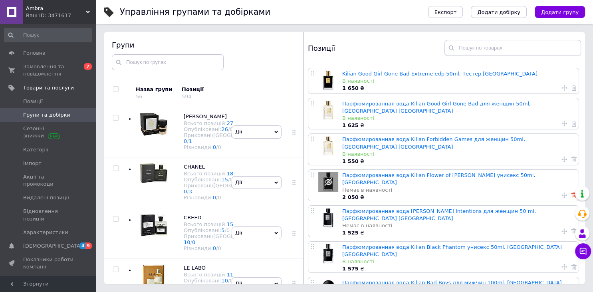
click at [576, 192] on use at bounding box center [574, 195] width 6 height 6
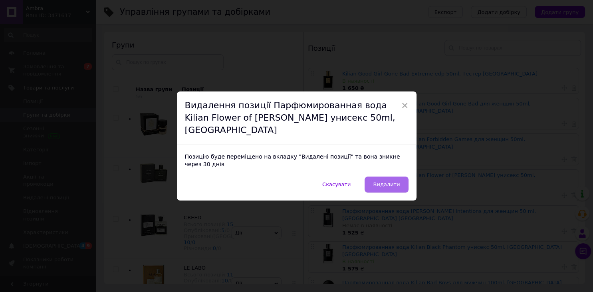
click at [402, 176] on button "Видалити" at bounding box center [386, 184] width 44 height 16
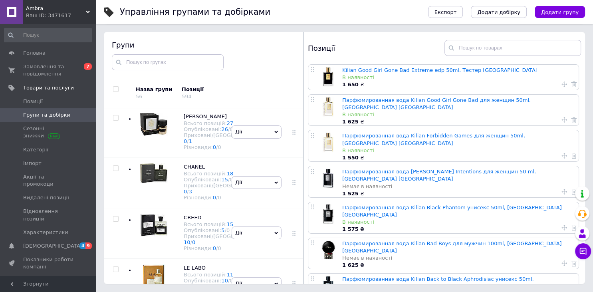
scroll to position [344, 0]
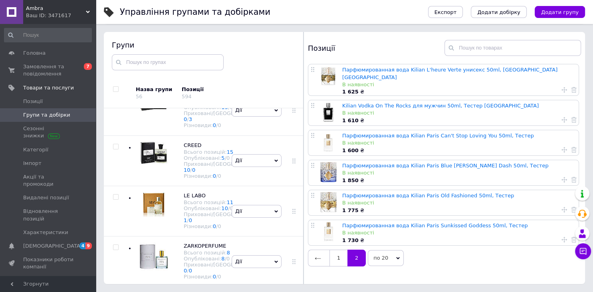
scroll to position [337, 0]
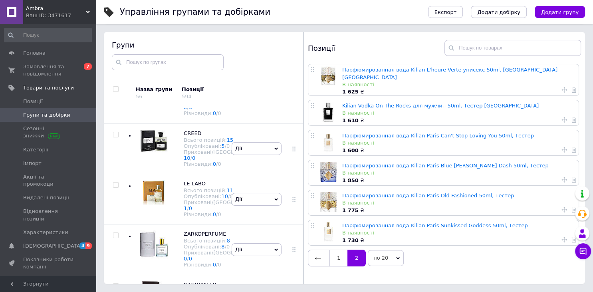
click at [160, 67] on div at bounding box center [152, 48] width 32 height 38
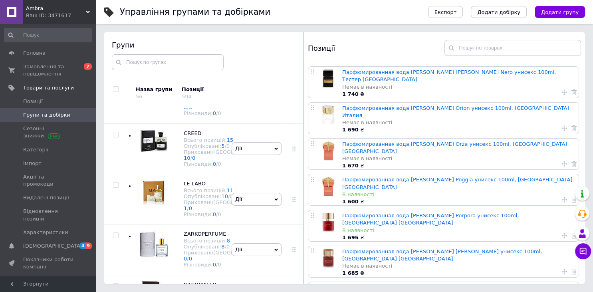
scroll to position [404, 0]
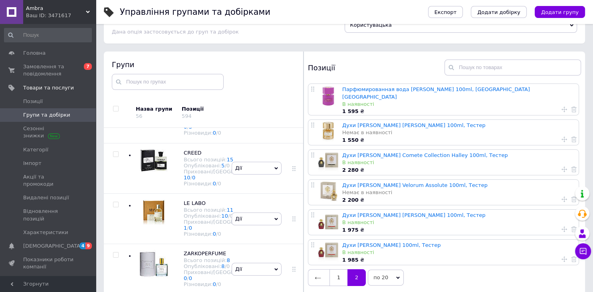
scroll to position [45, 0]
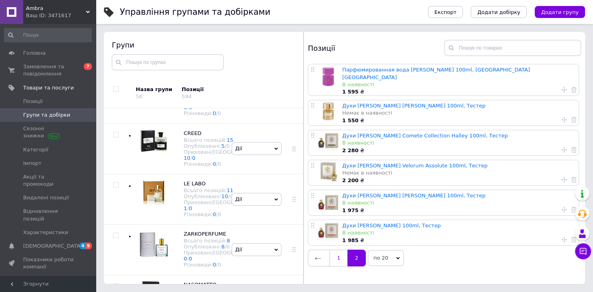
click at [336, 257] on link "1" at bounding box center [338, 257] width 18 height 17
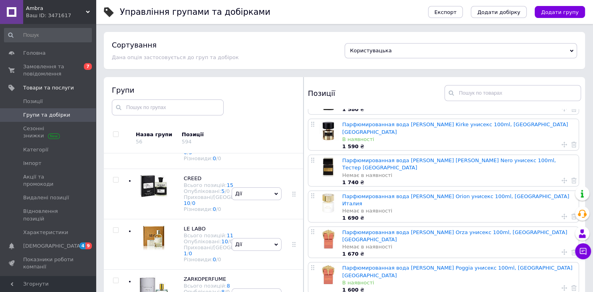
scroll to position [295, 0]
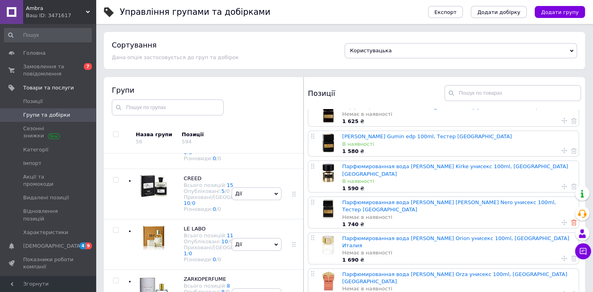
click at [574, 220] on icon at bounding box center [574, 223] width 6 height 6
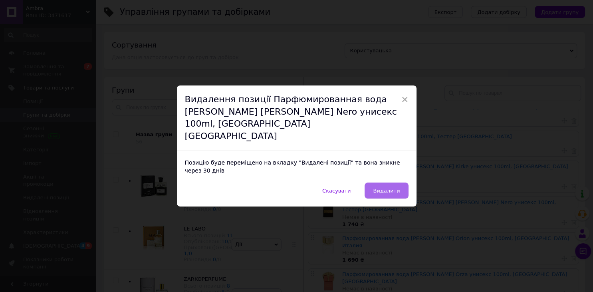
click at [382, 182] on button "Видалити" at bounding box center [386, 190] width 44 height 16
click at [392, 188] on span "Видалити" at bounding box center [386, 191] width 27 height 6
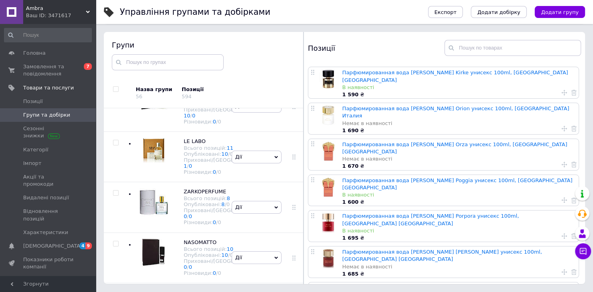
scroll to position [421, 0]
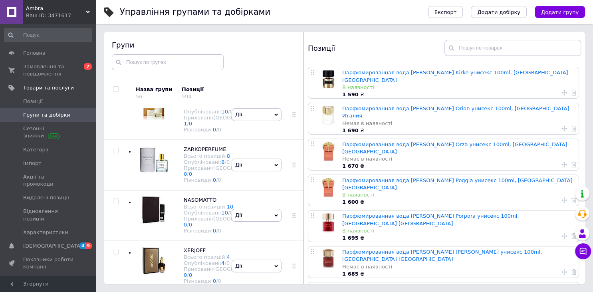
click at [152, 68] on img at bounding box center [154, 56] width 28 height 23
click at [147, 68] on img at bounding box center [154, 56] width 28 height 23
click at [167, 68] on img at bounding box center [154, 56] width 28 height 23
click at [163, 68] on img at bounding box center [154, 56] width 28 height 23
click at [155, 68] on img at bounding box center [154, 56] width 28 height 23
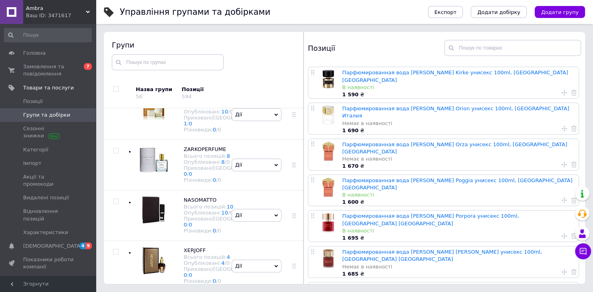
click at [155, 68] on img at bounding box center [154, 56] width 28 height 23
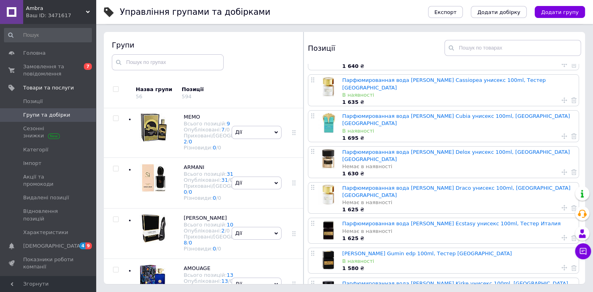
scroll to position [667, 0]
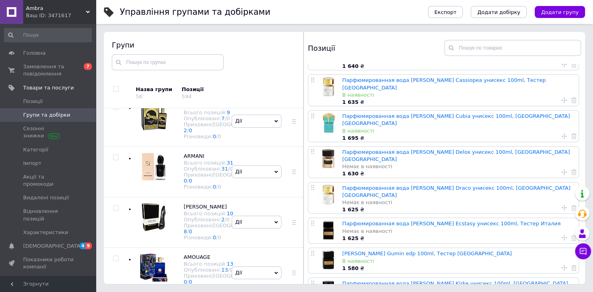
click at [149, 29] on img at bounding box center [154, 15] width 28 height 28
